Goal: Find contact information: Find contact information

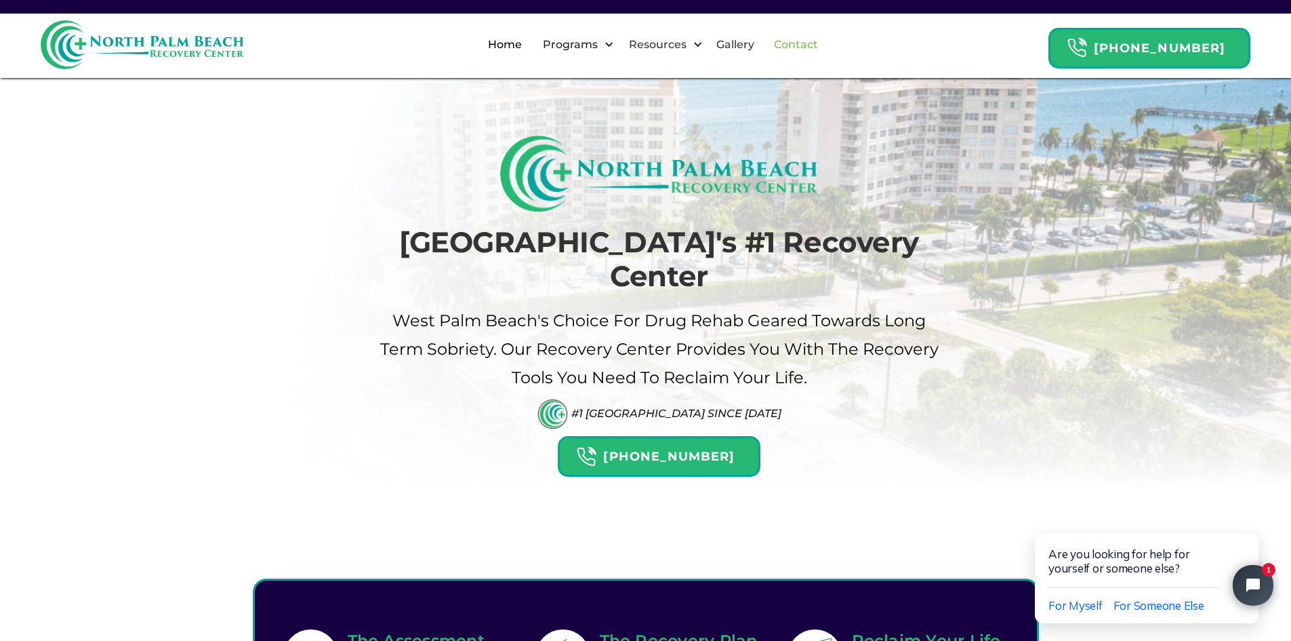
click at [816, 33] on link "Contact" at bounding box center [796, 44] width 60 height 43
drag, startPoint x: 816, startPoint y: 33, endPoint x: 803, endPoint y: 40, distance: 15.5
click at [817, 33] on link "Contact" at bounding box center [796, 44] width 60 height 43
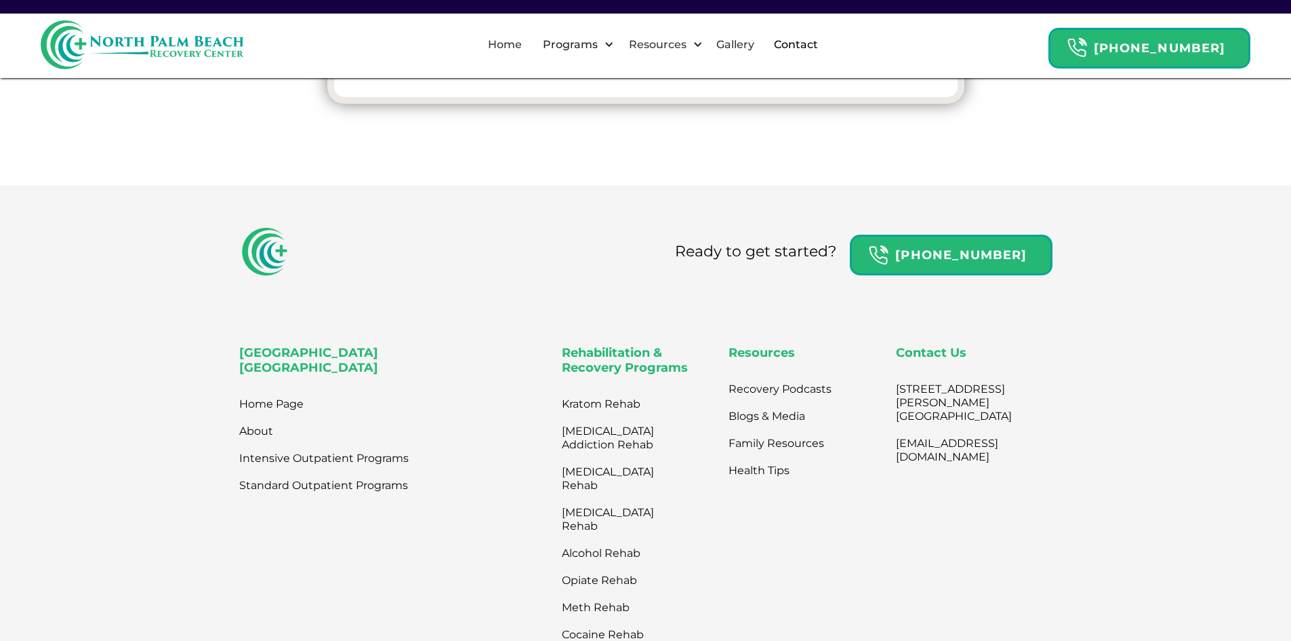
scroll to position [898, 0]
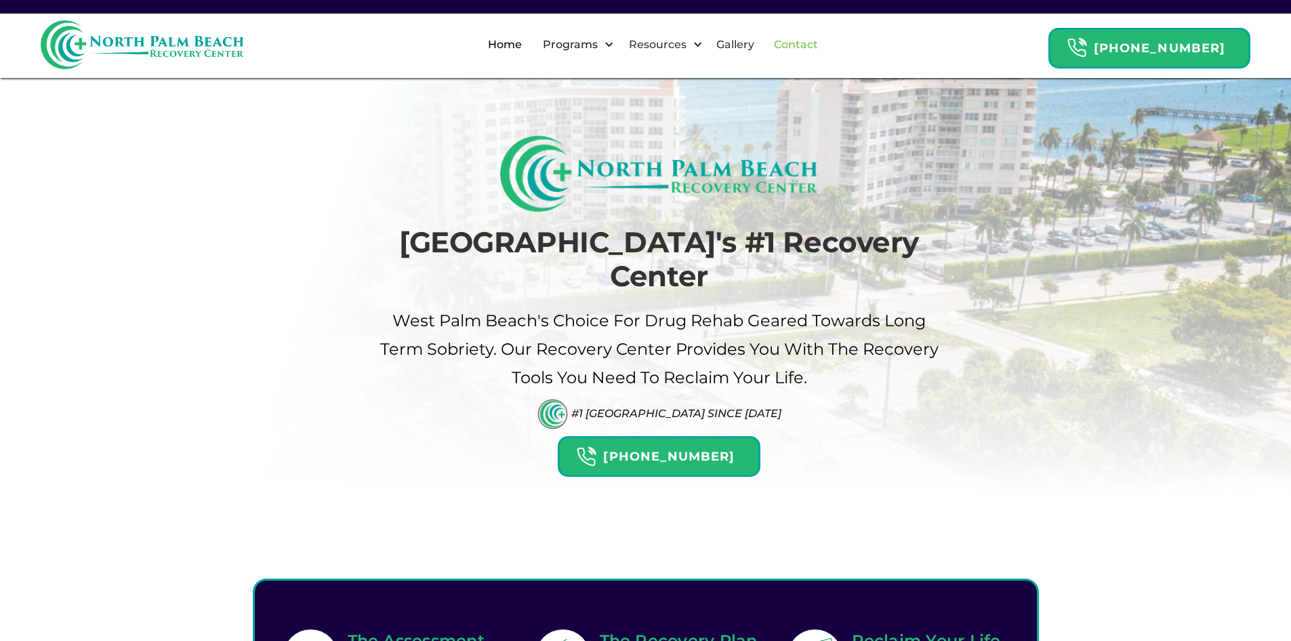
click at [810, 45] on link "Contact" at bounding box center [796, 44] width 60 height 43
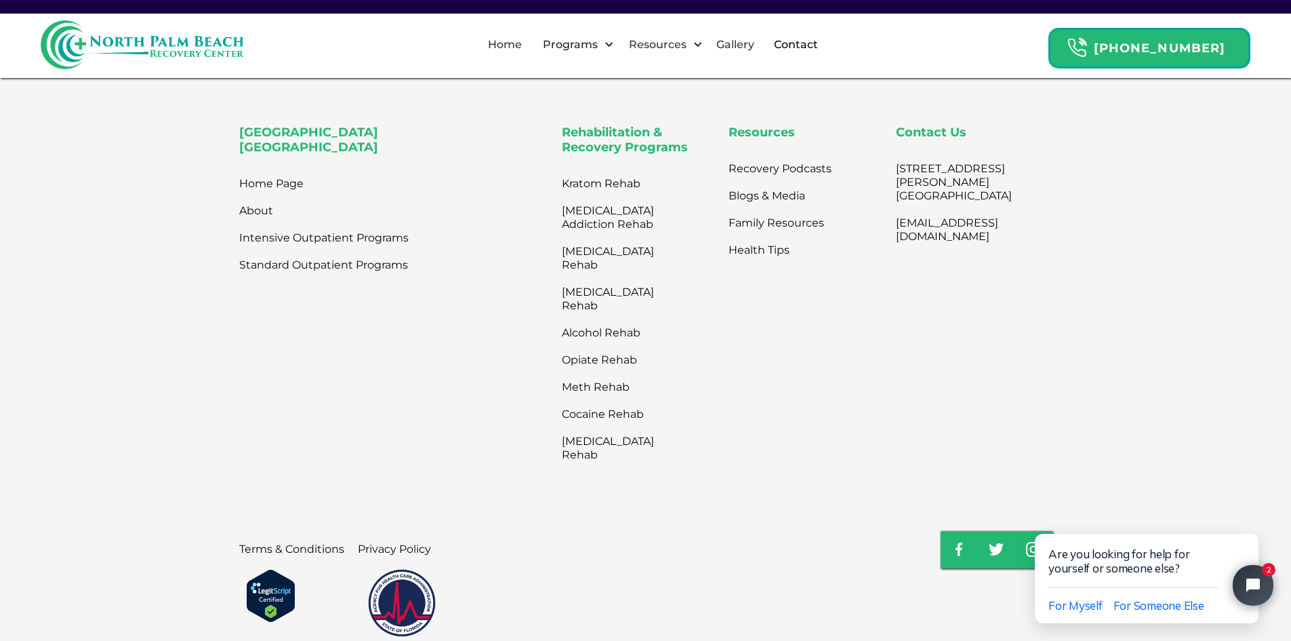
click at [452, 376] on div "[GEOGRAPHIC_DATA] Recovery Center Home Page About Intensive Outpatient Programs…" at bounding box center [395, 296] width 312 height 342
